Goal: Task Accomplishment & Management: Complete application form

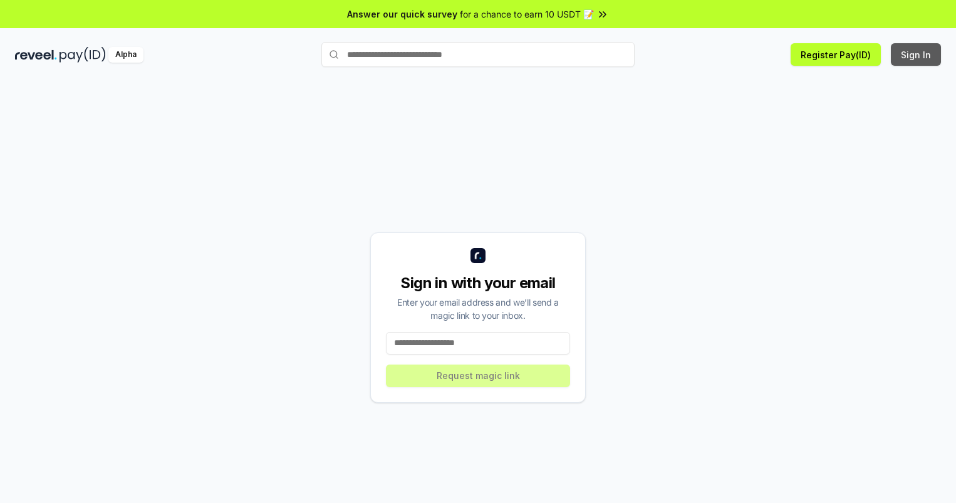
click at [916, 54] on button "Sign In" at bounding box center [915, 54] width 50 height 23
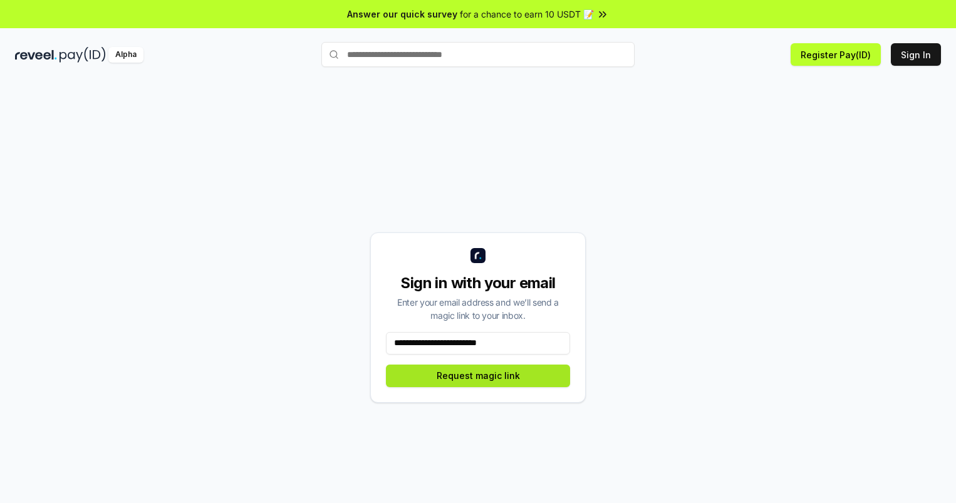
type input "**********"
click at [478, 375] on button "Request magic link" at bounding box center [478, 375] width 184 height 23
